Goal: Transaction & Acquisition: Purchase product/service

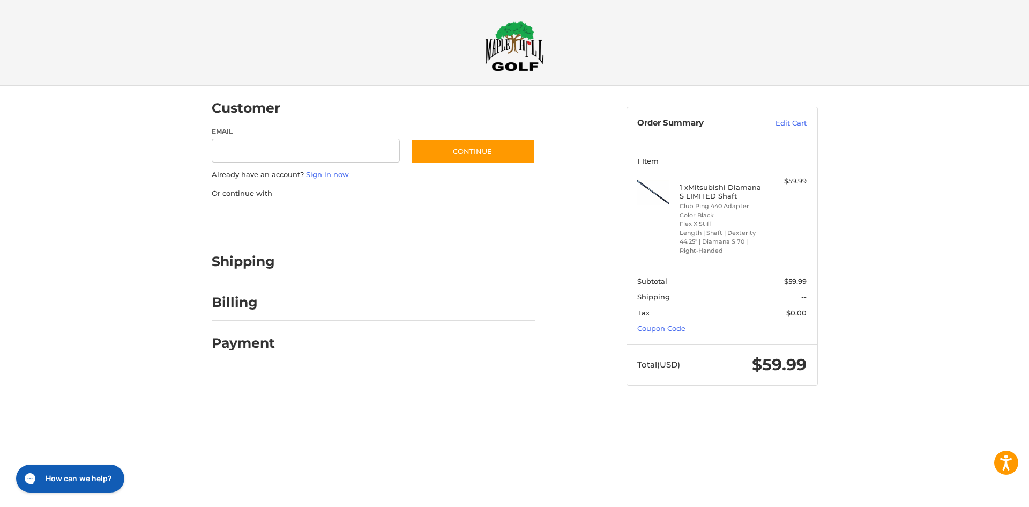
click at [0, 406] on div at bounding box center [0, 406] width 0 height 0
click at [687, 106] on aside "Order Summary Edit Cart 1 Item 1 x Mitsubishi Diamana S LIMITED Shaft Club Ping…" at bounding box center [722, 241] width 207 height 310
